Goal: Task Accomplishment & Management: Manage account settings

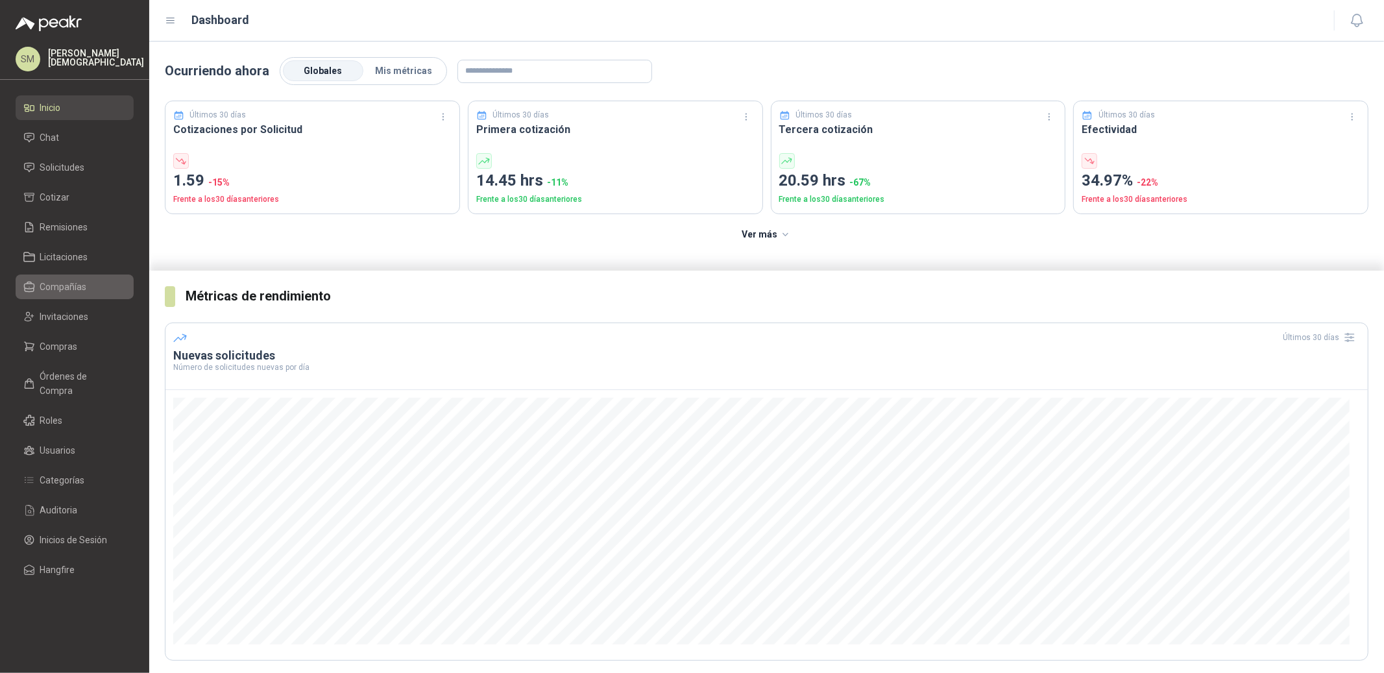
click at [74, 286] on span "Compañías" at bounding box center [63, 287] width 47 height 14
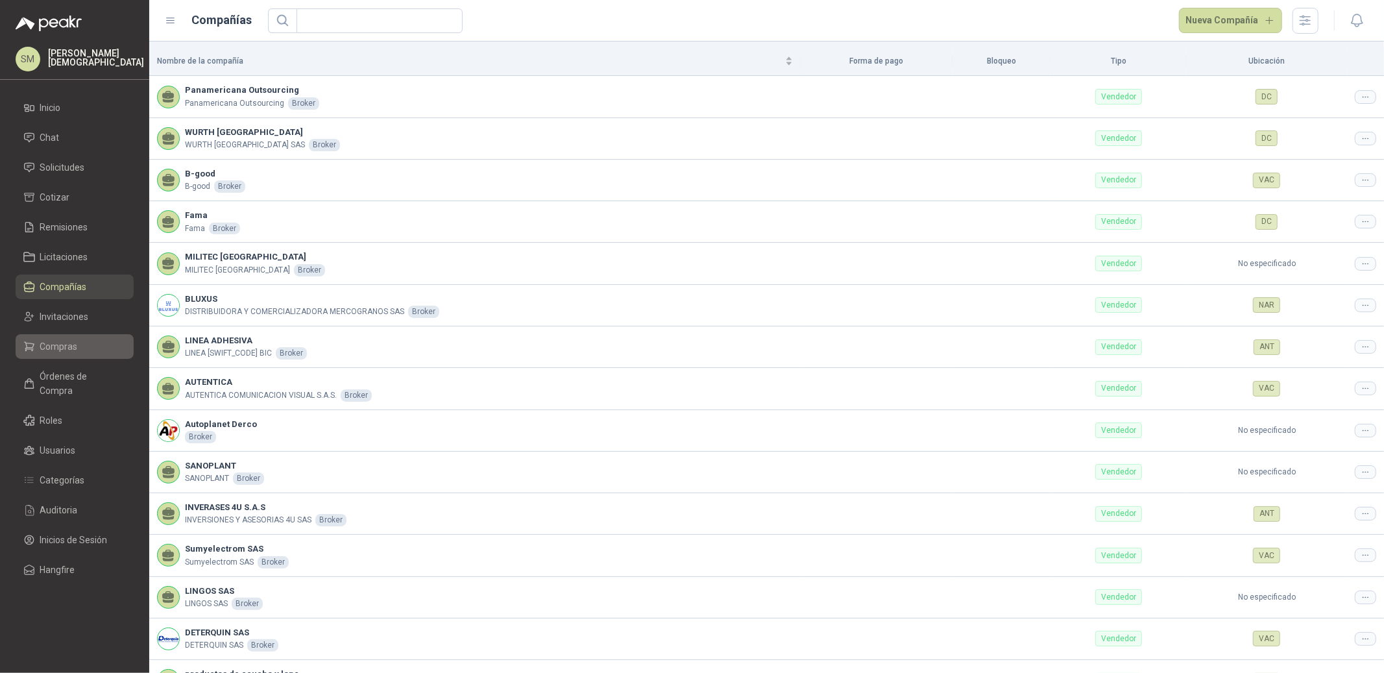
click at [73, 346] on span "Compras" at bounding box center [59, 346] width 38 height 14
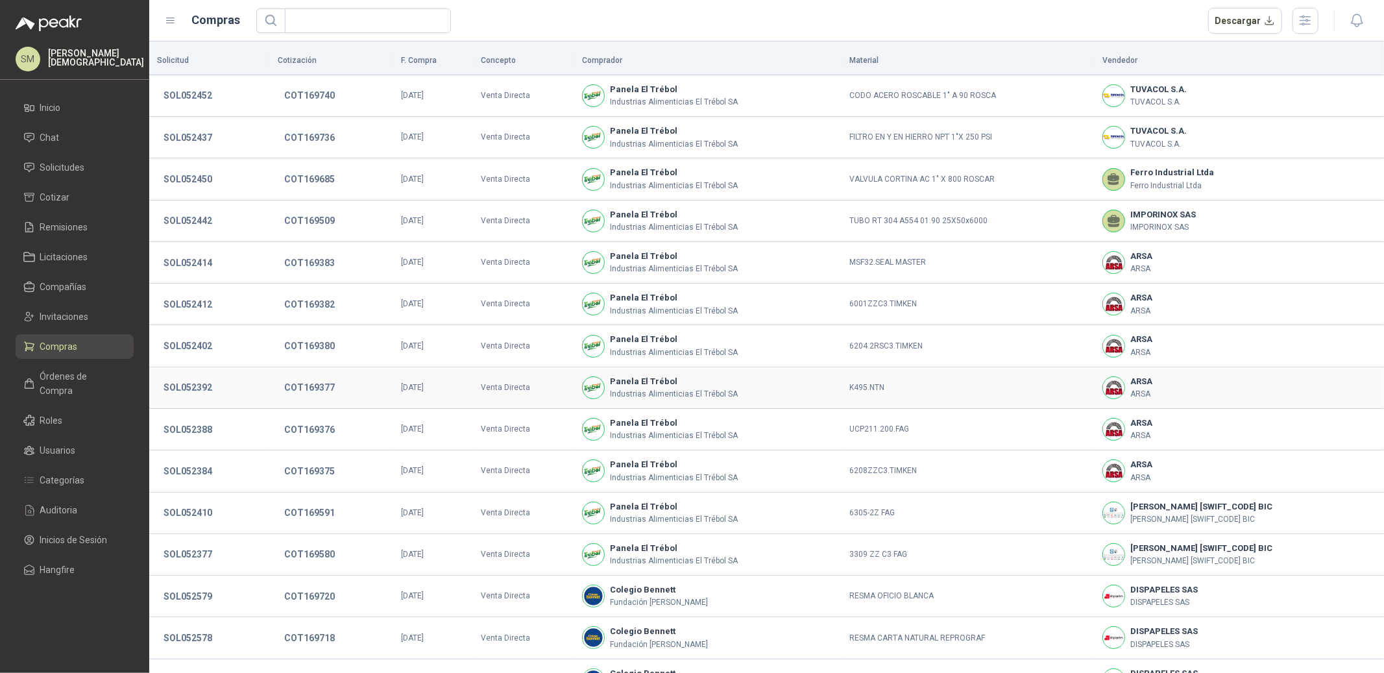
scroll to position [73, 0]
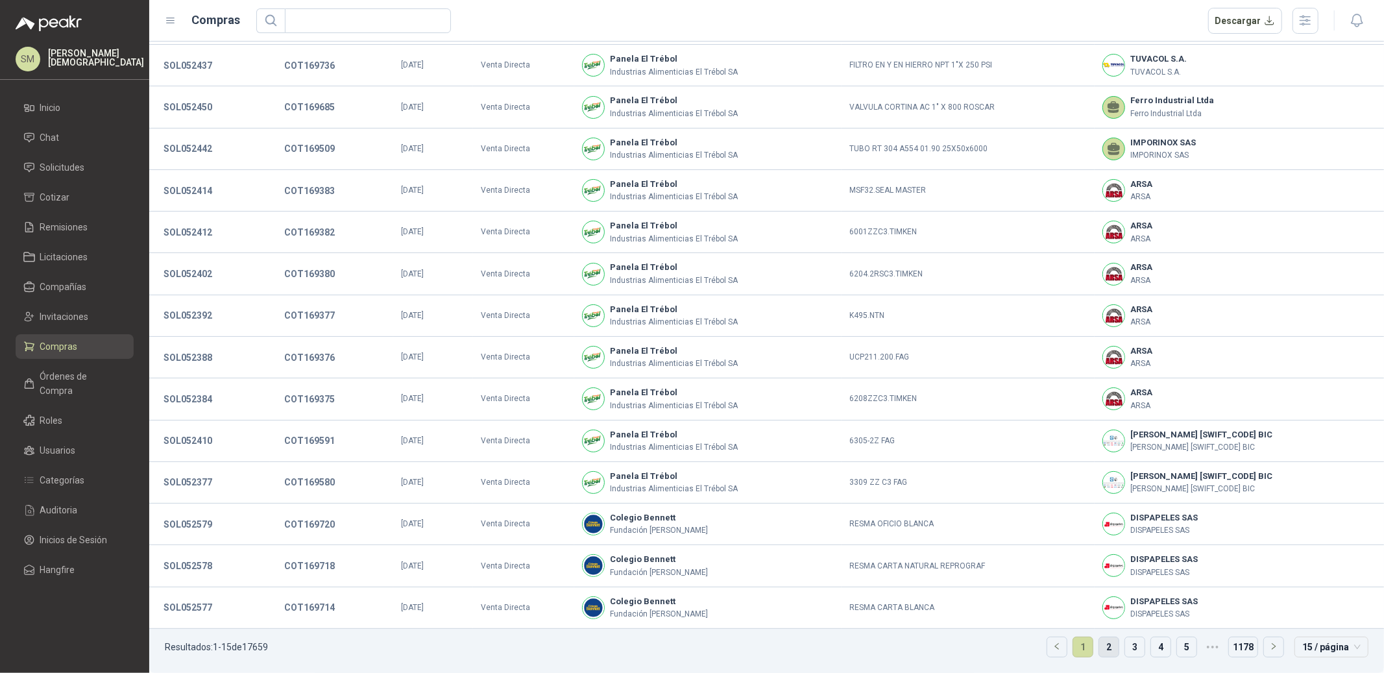
click at [1099, 645] on link "2" at bounding box center [1108, 646] width 19 height 19
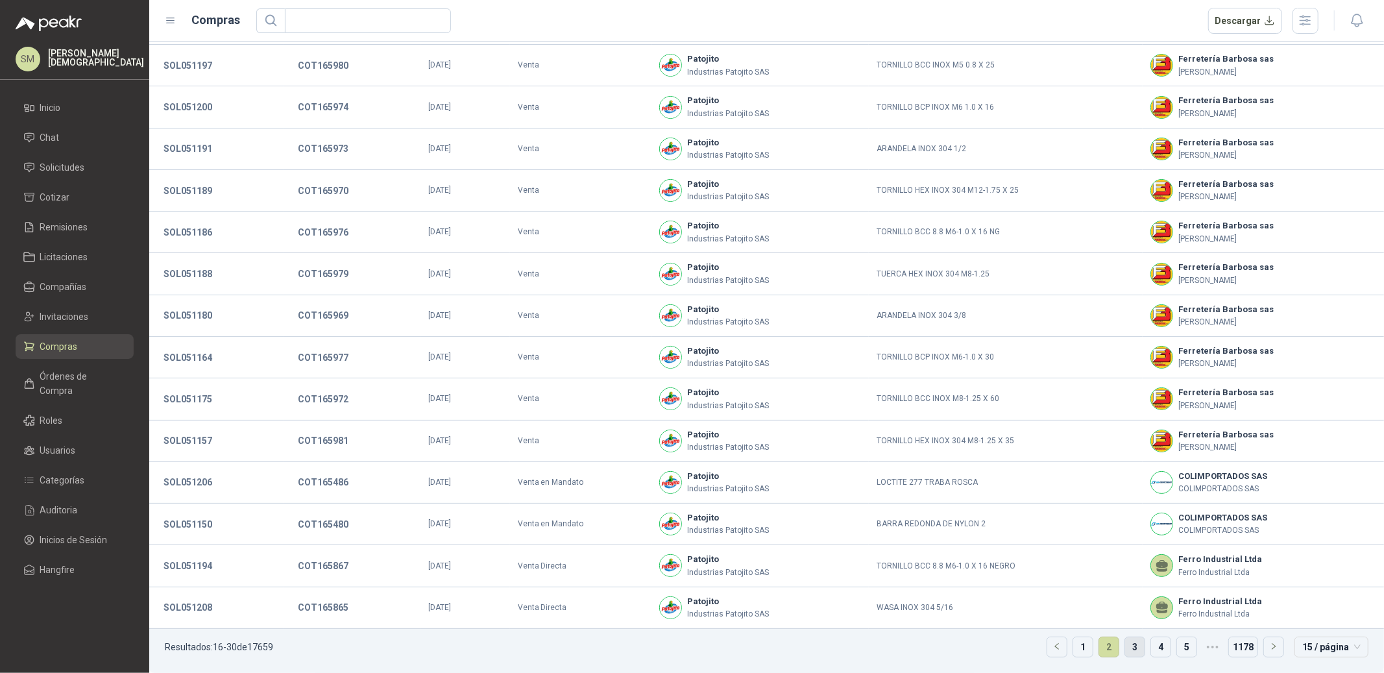
click at [1129, 646] on link "3" at bounding box center [1134, 646] width 19 height 19
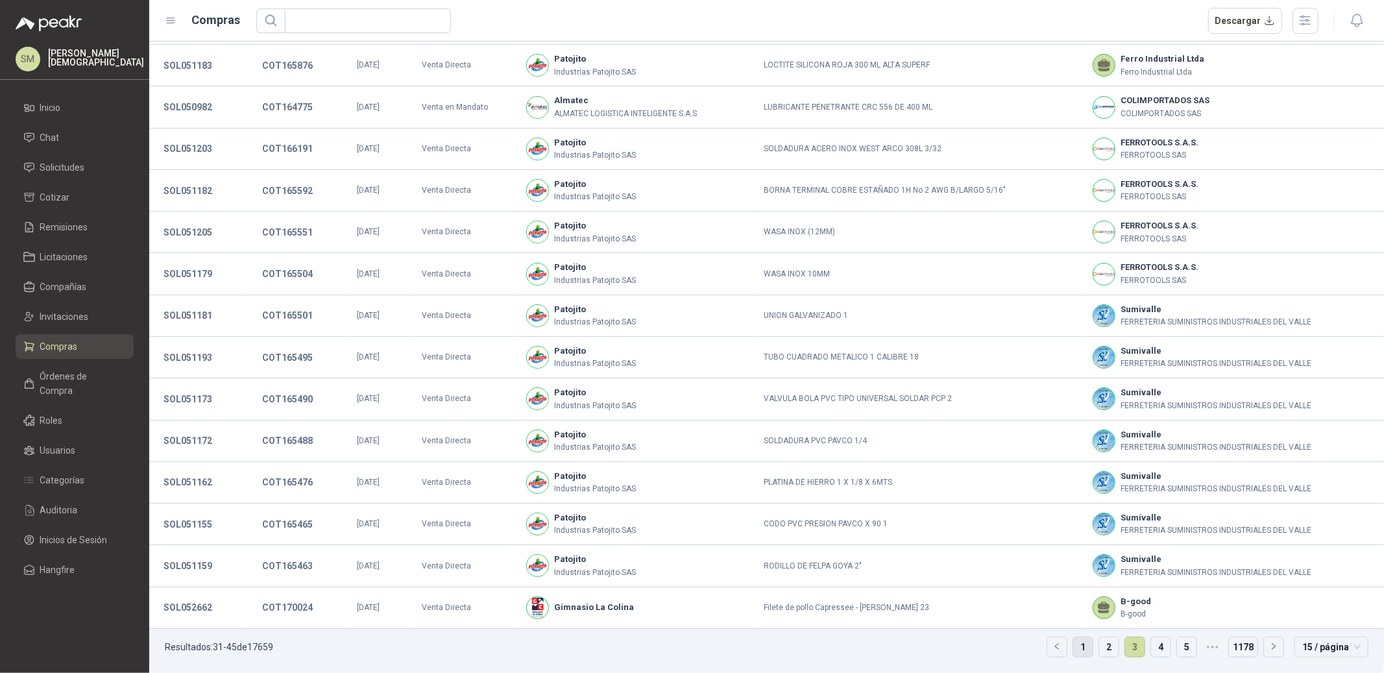
click at [1073, 649] on link "1" at bounding box center [1082, 646] width 19 height 19
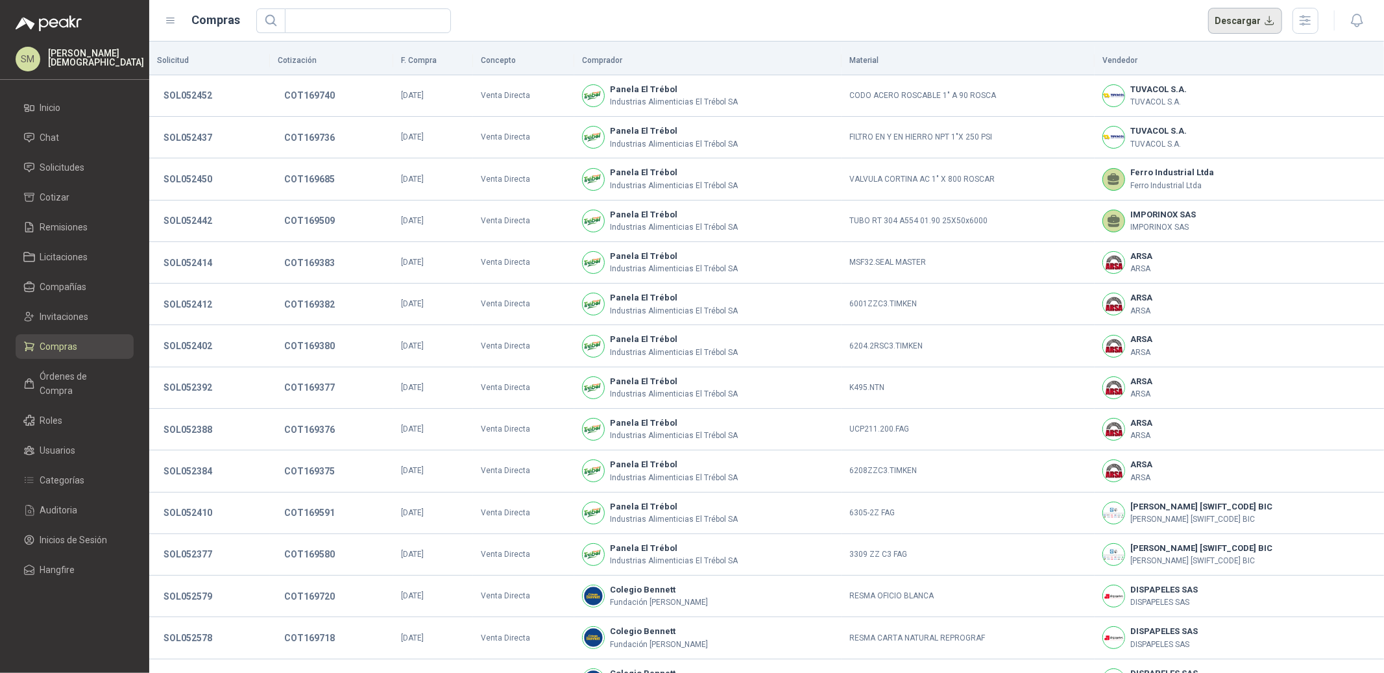
click at [1256, 26] on button "Descargar" at bounding box center [1245, 21] width 75 height 26
click at [71, 111] on li "Inicio" at bounding box center [74, 108] width 102 height 14
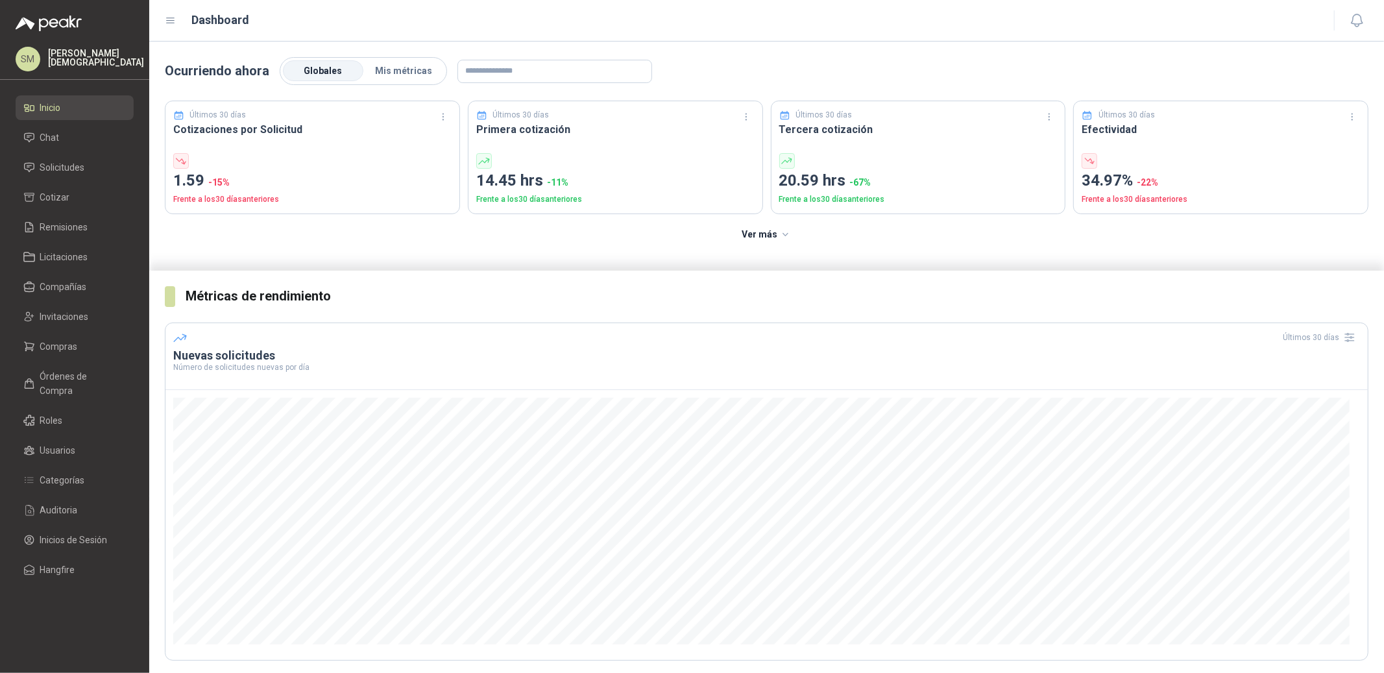
scroll to position [81, 0]
click at [59, 349] on span "Compras" at bounding box center [59, 346] width 38 height 14
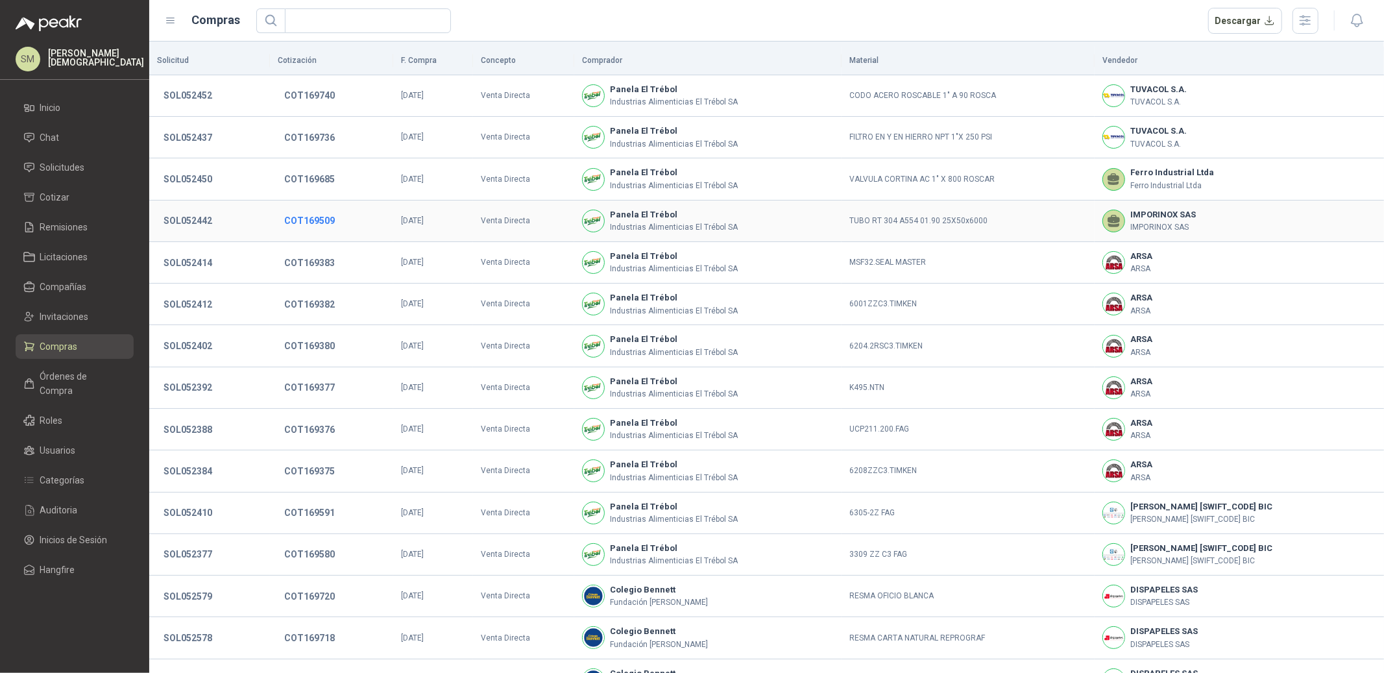
scroll to position [27, 0]
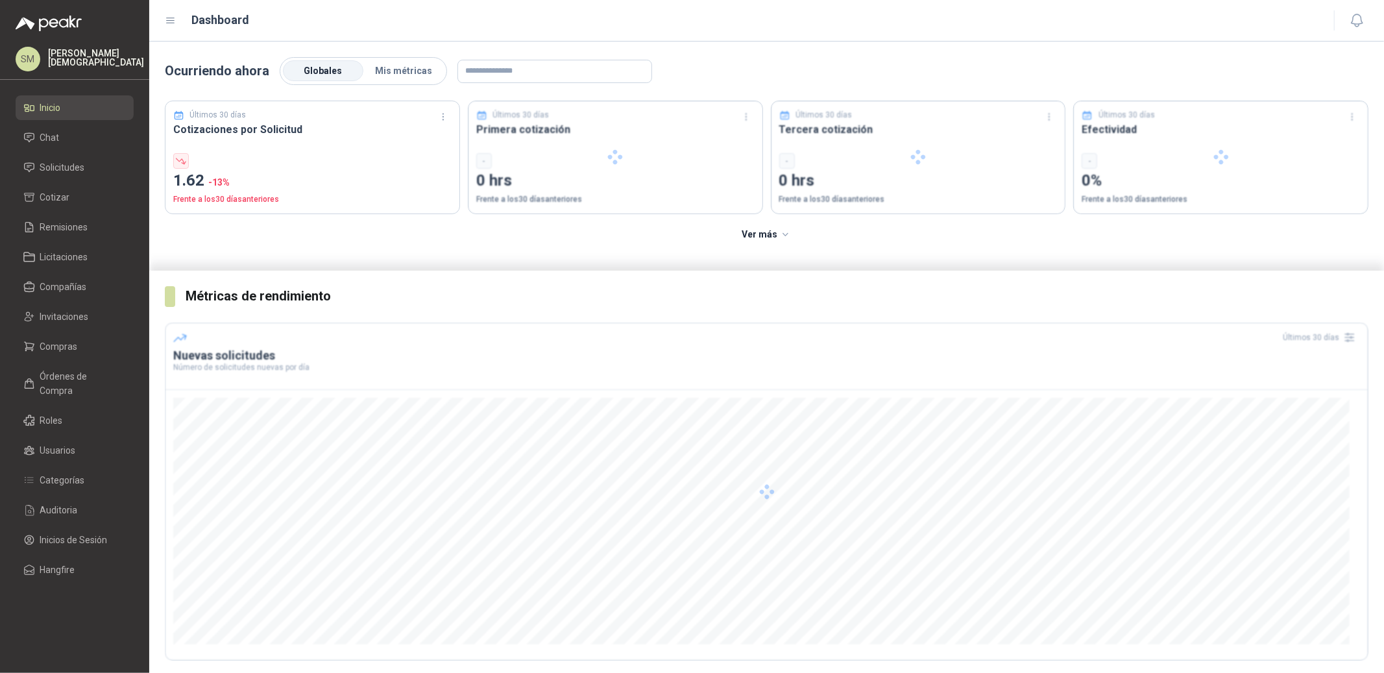
click at [79, 56] on p "[PERSON_NAME]" at bounding box center [96, 58] width 96 height 18
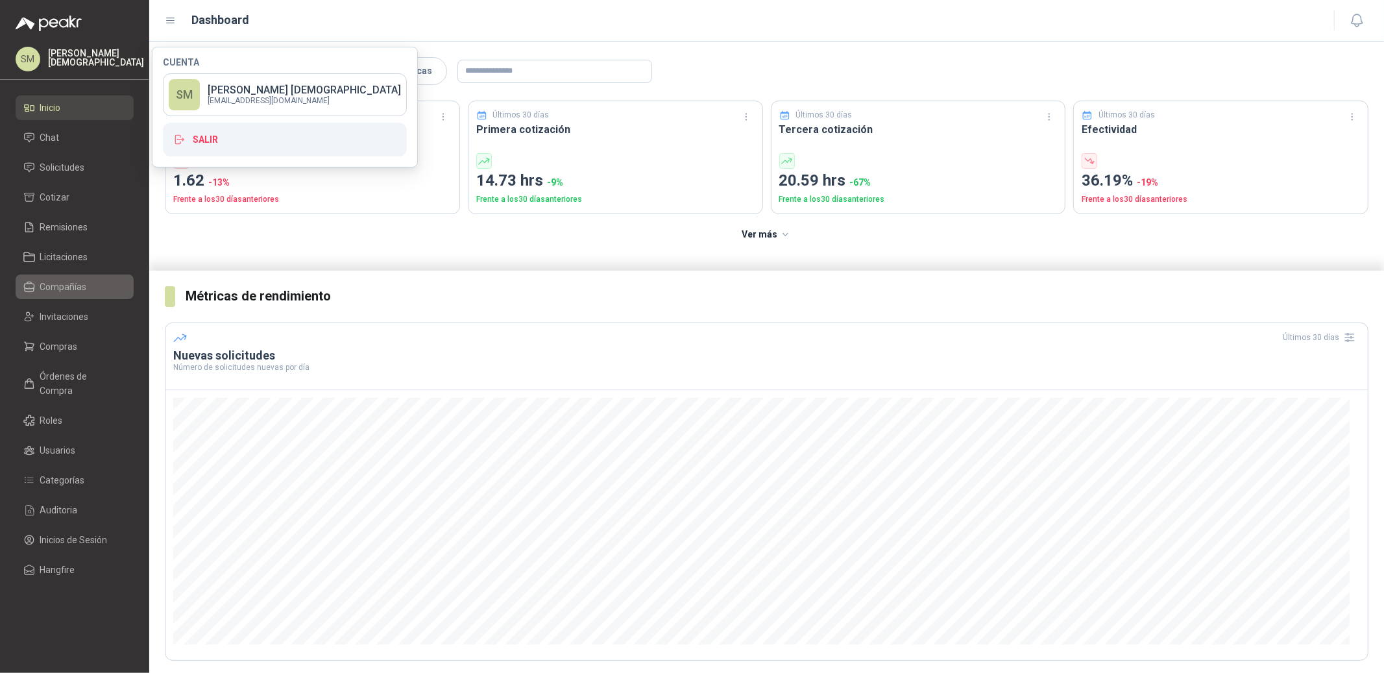
click at [77, 287] on span "Compañías" at bounding box center [63, 287] width 47 height 14
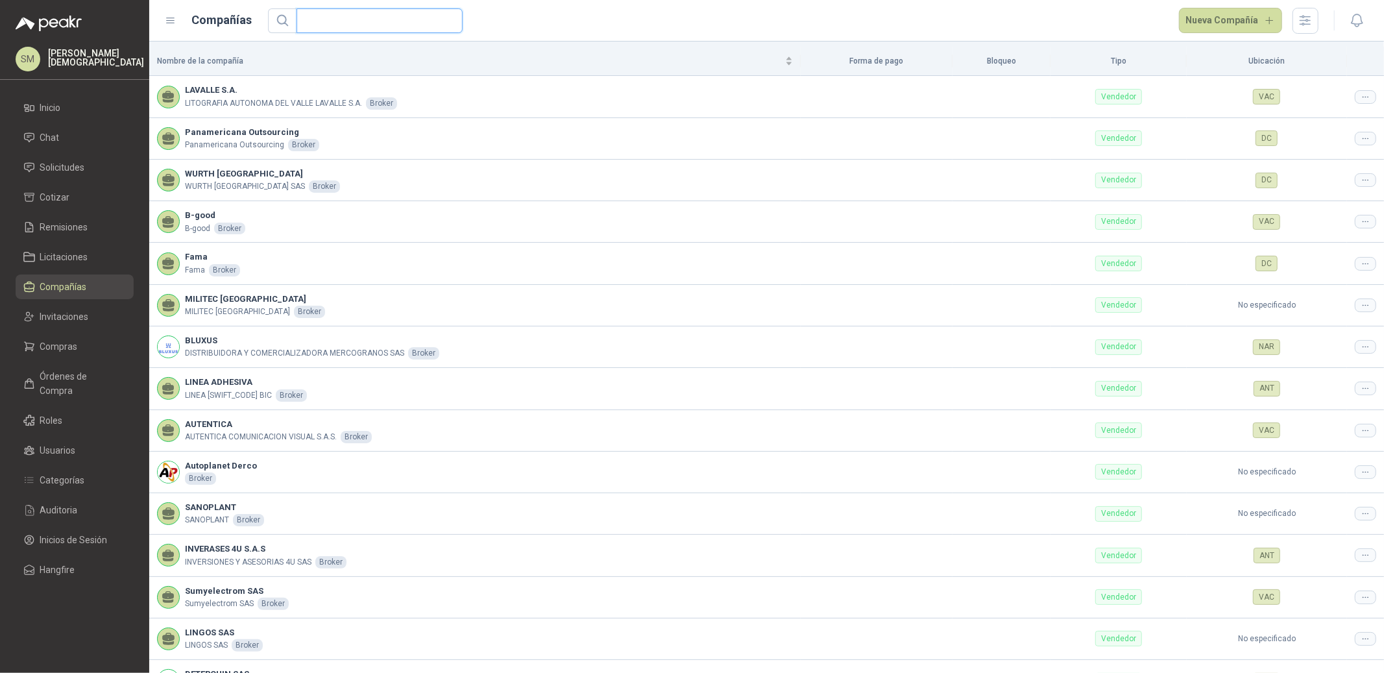
click at [346, 21] on input "text" at bounding box center [374, 20] width 140 height 23
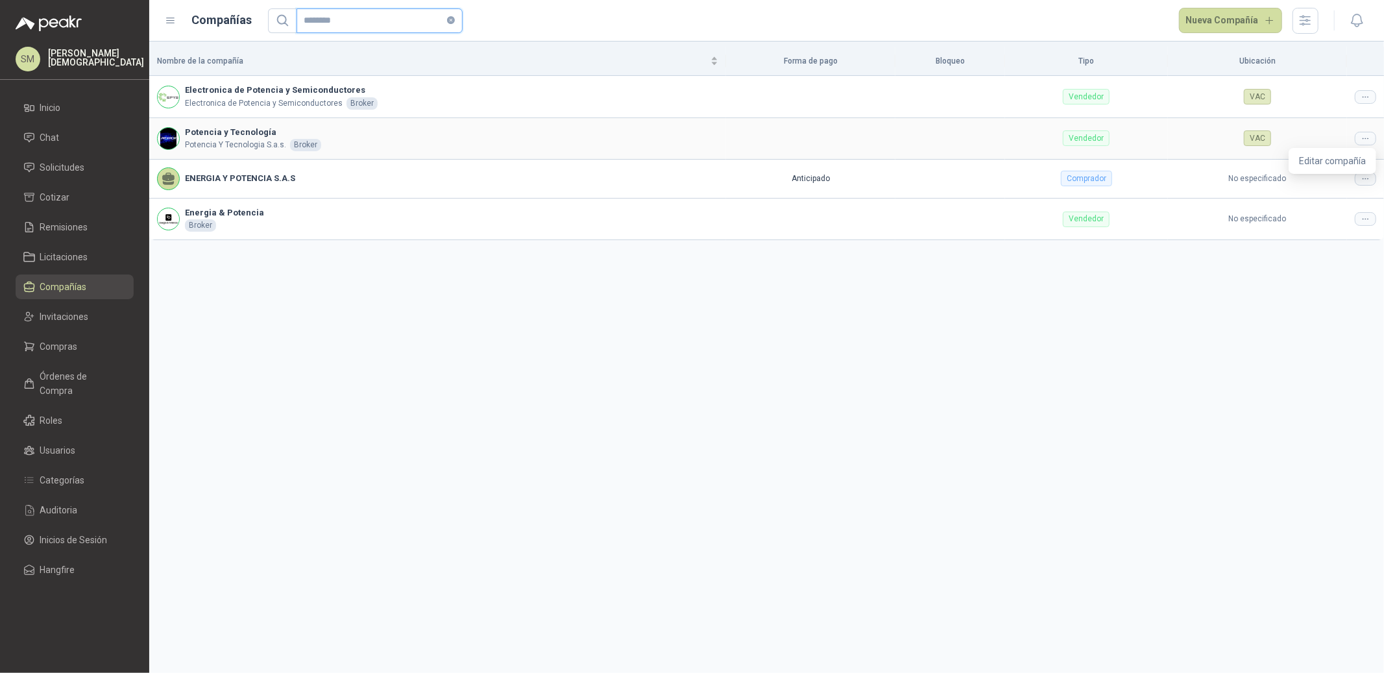
type input "********"
click at [1368, 141] on icon at bounding box center [1365, 139] width 10 height 10
click at [1350, 159] on span "Editar compañía" at bounding box center [1332, 161] width 67 height 14
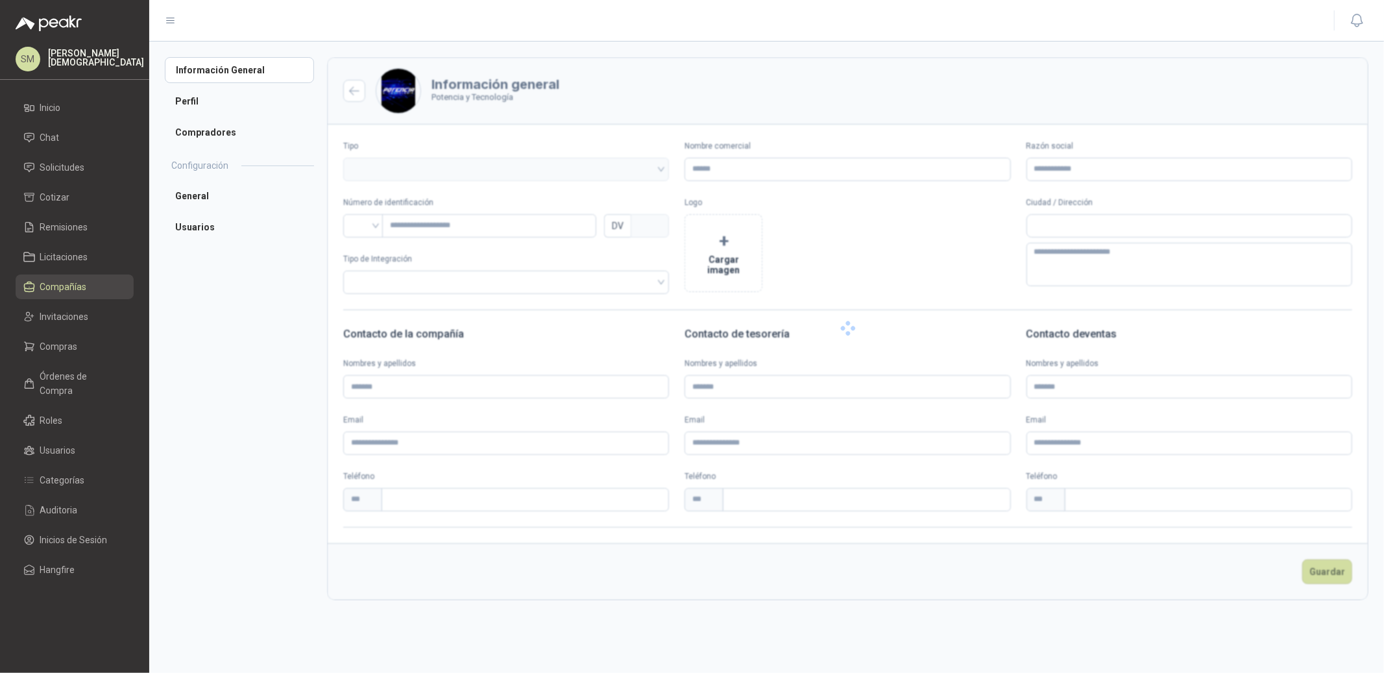
type input "**********"
type input "*********"
type input "*"
type textarea "**********"
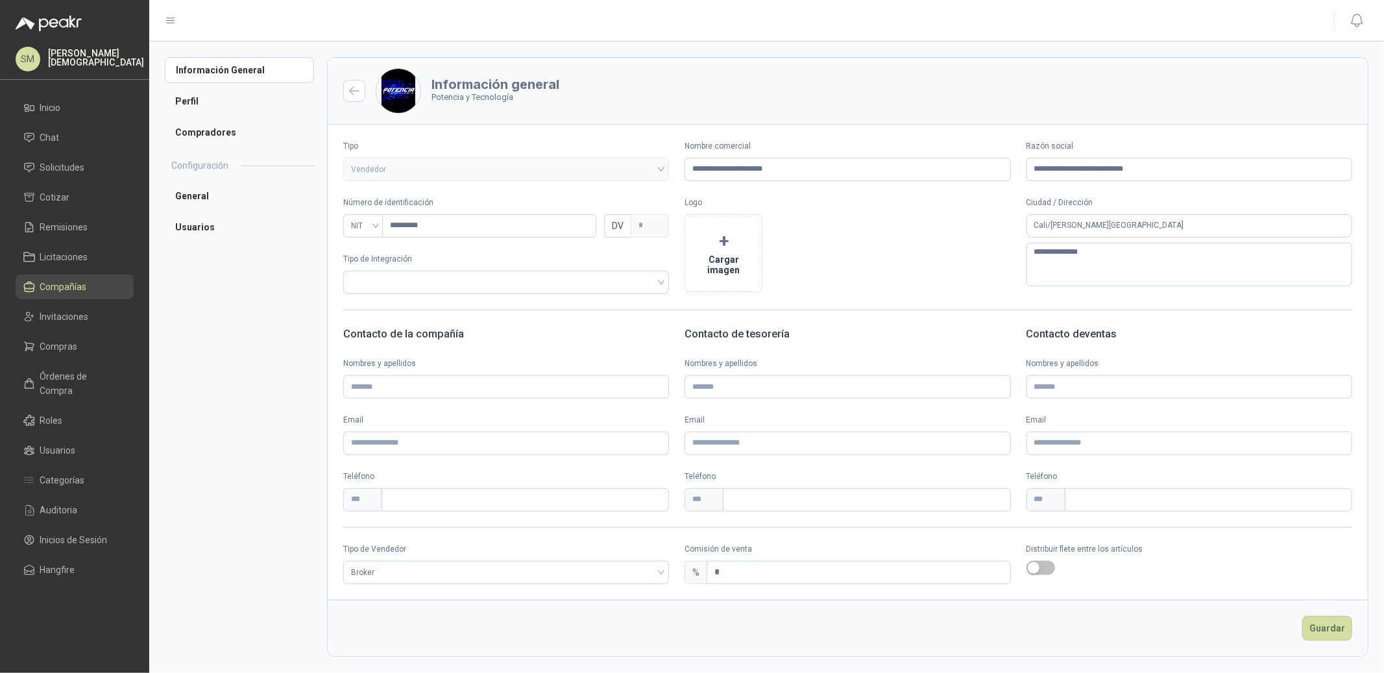
click at [237, 211] on ul "General Usuarios" at bounding box center [239, 211] width 149 height 57
click at [234, 224] on li "Usuarios" at bounding box center [239, 227] width 149 height 26
